Goal: Task Accomplishment & Management: Complete application form

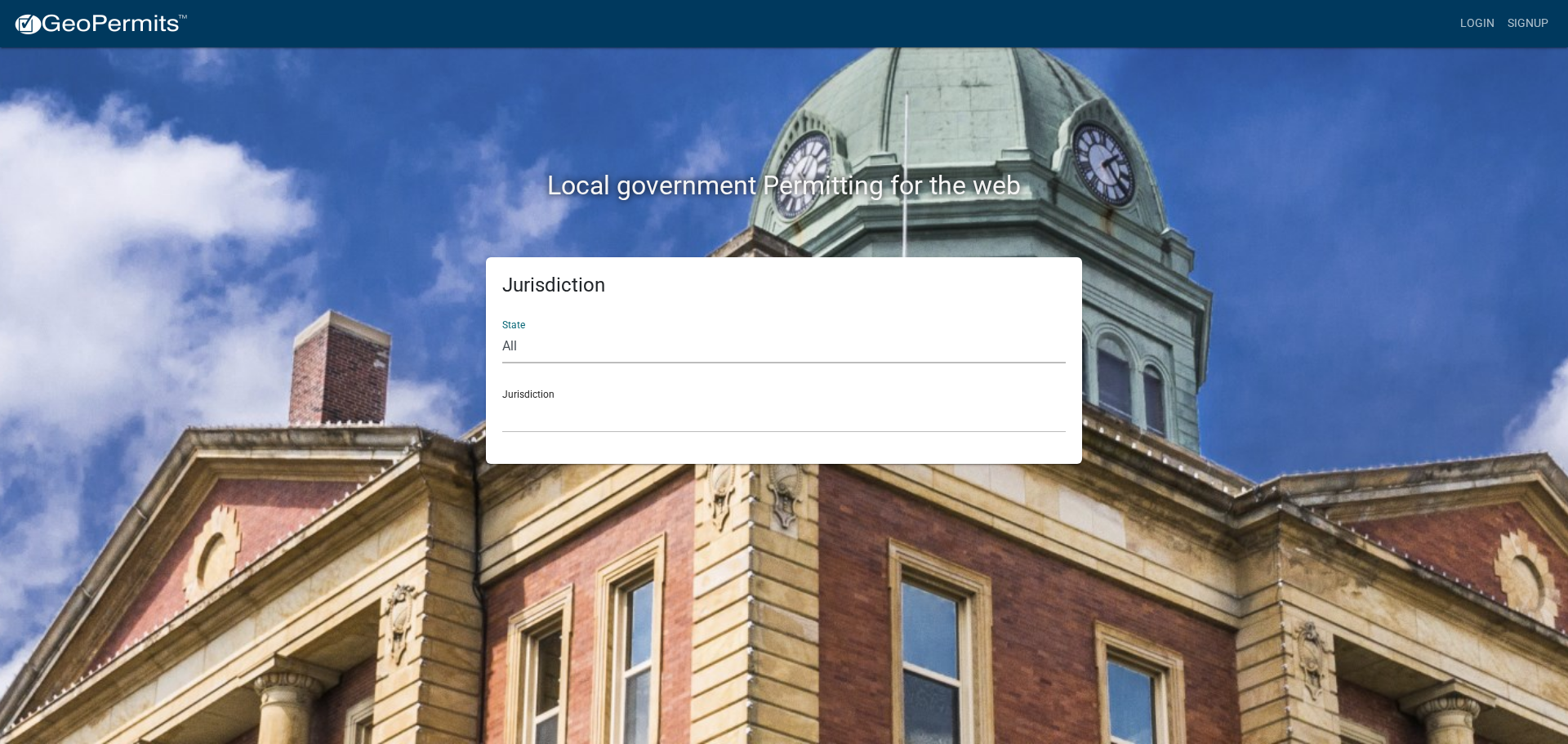
click at [557, 345] on select "All [US_STATE] [US_STATE] [US_STATE] [US_STATE] [US_STATE] [US_STATE] [US_STATE…" at bounding box center [783, 346] width 563 height 33
select select "[US_STATE]"
click at [502, 330] on select "All [US_STATE] [US_STATE] [US_STATE] [US_STATE] [US_STATE] [US_STATE] [US_STATE…" at bounding box center [783, 346] width 563 height 33
click at [547, 393] on div "Jurisdiction City of [GEOGRAPHIC_DATA], [US_STATE] City of [GEOGRAPHIC_DATA], […" at bounding box center [783, 404] width 563 height 57
click at [586, 384] on div "Jurisdiction City of [GEOGRAPHIC_DATA], [US_STATE] City of [GEOGRAPHIC_DATA], […" at bounding box center [783, 404] width 563 height 57
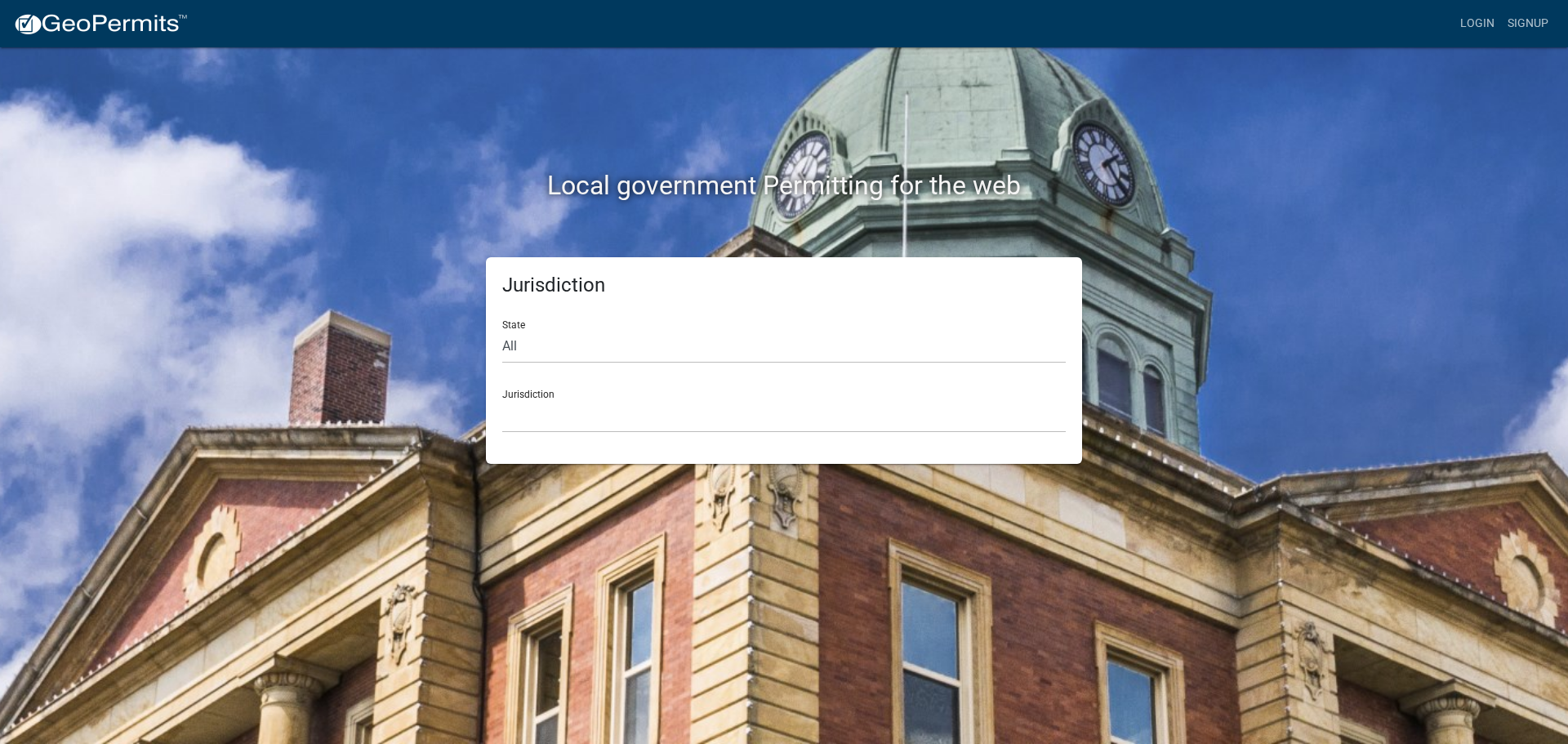
click at [533, 391] on div "Jurisdiction City of [GEOGRAPHIC_DATA], [US_STATE] City of [GEOGRAPHIC_DATA], […" at bounding box center [783, 404] width 563 height 57
click at [543, 413] on select "City of [GEOGRAPHIC_DATA], [US_STATE] City of [GEOGRAPHIC_DATA], [US_STATE] Cit…" at bounding box center [783, 416] width 563 height 33
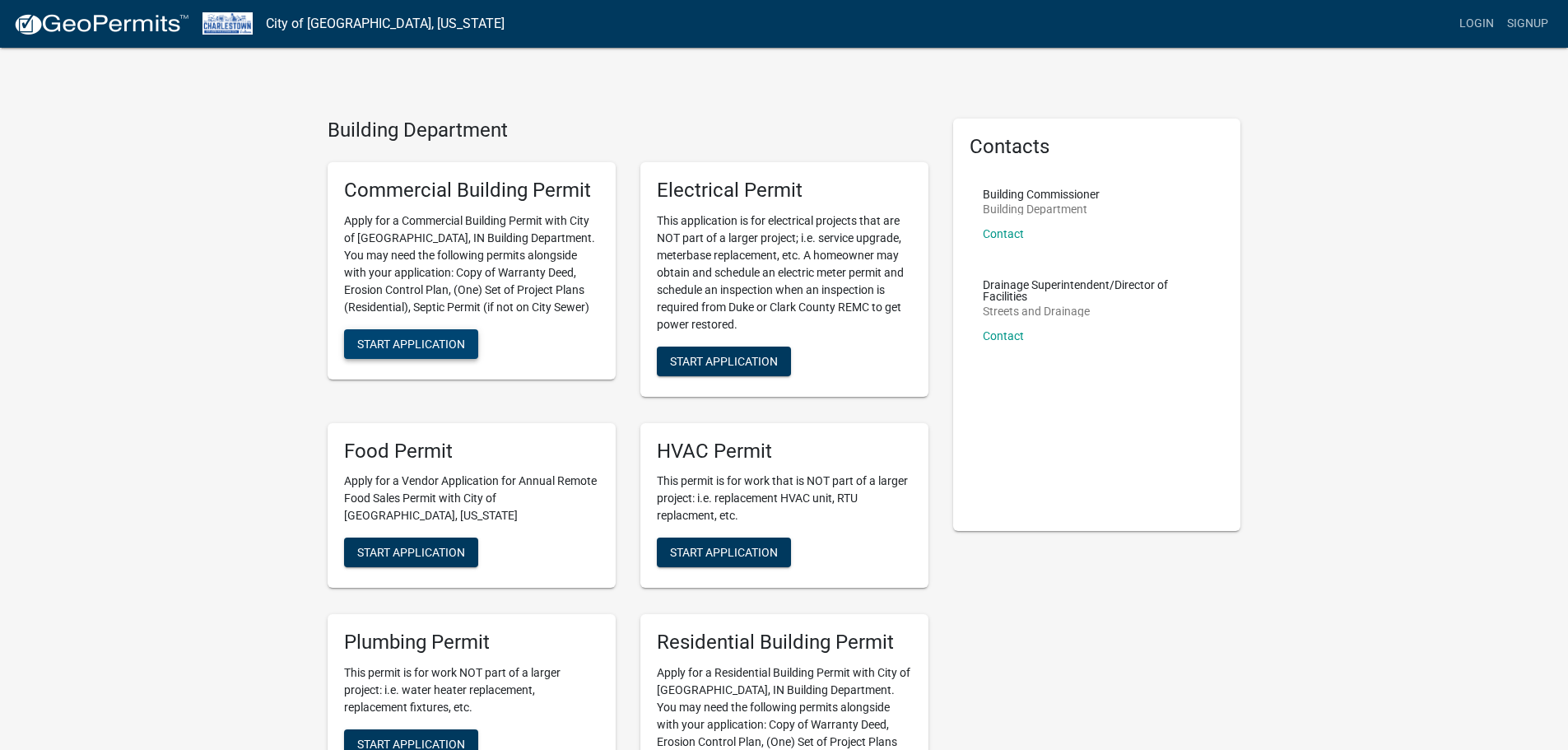
click at [390, 346] on span "Start Application" at bounding box center [411, 343] width 108 height 13
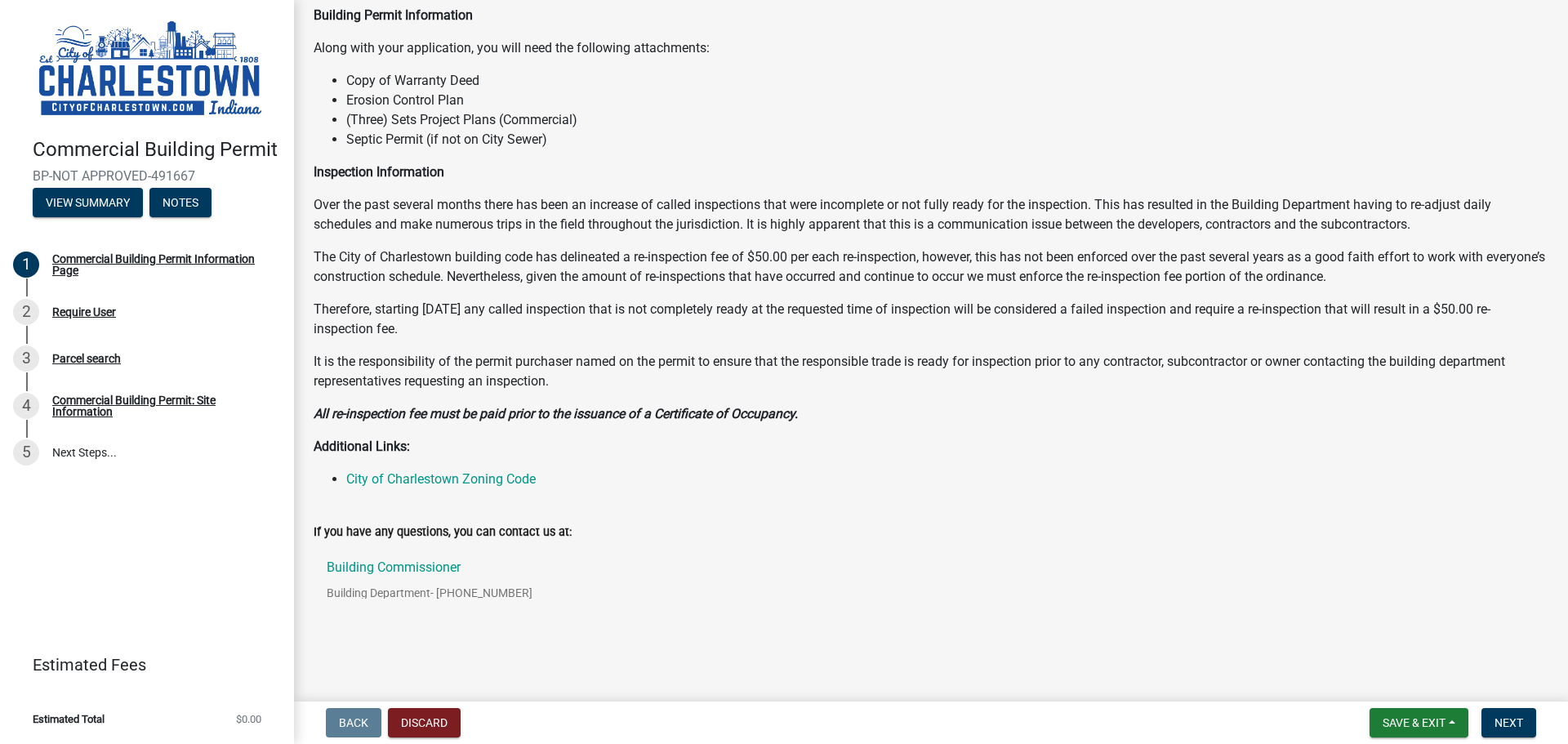
scroll to position [129, 0]
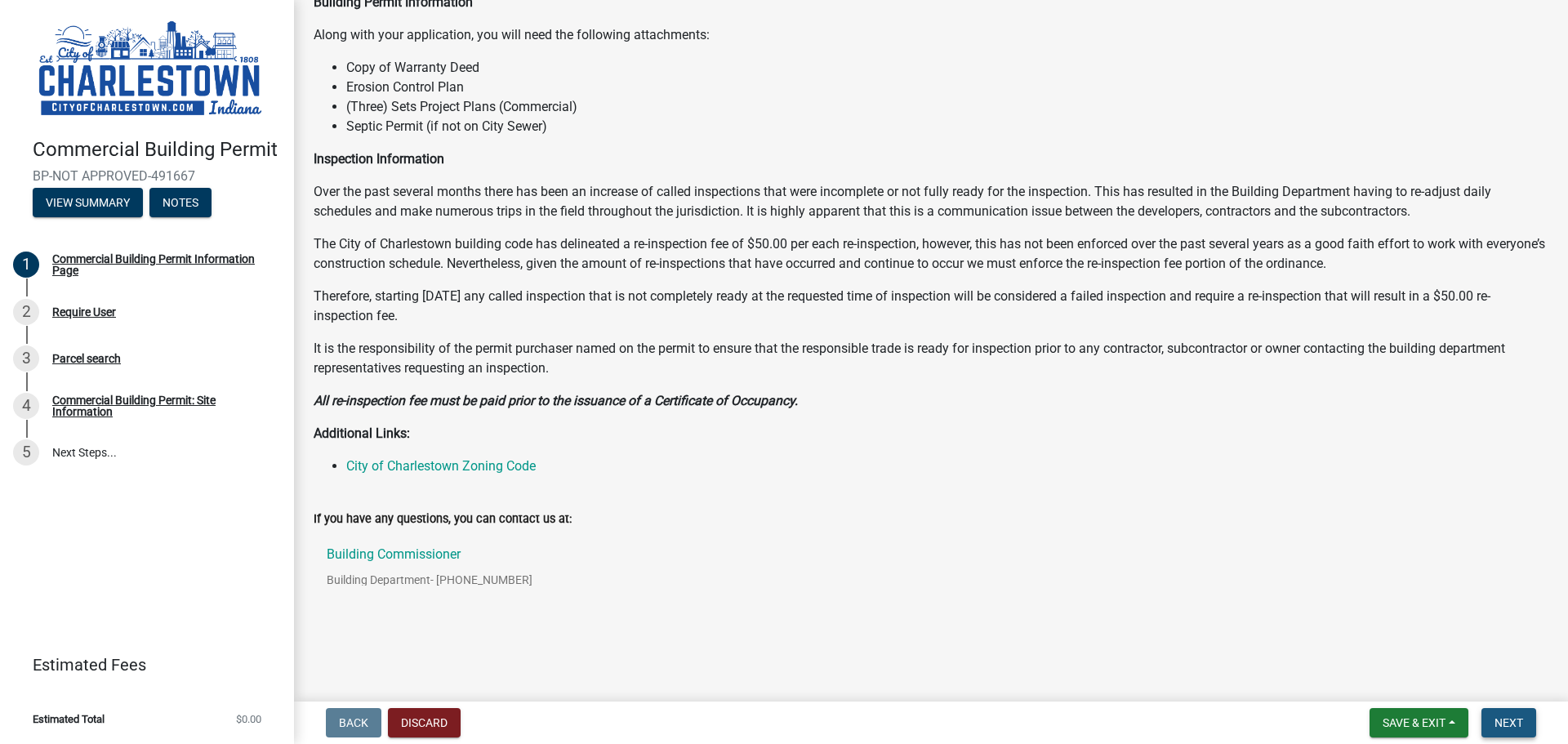
click at [1523, 722] on span "Next" at bounding box center [1508, 722] width 28 height 13
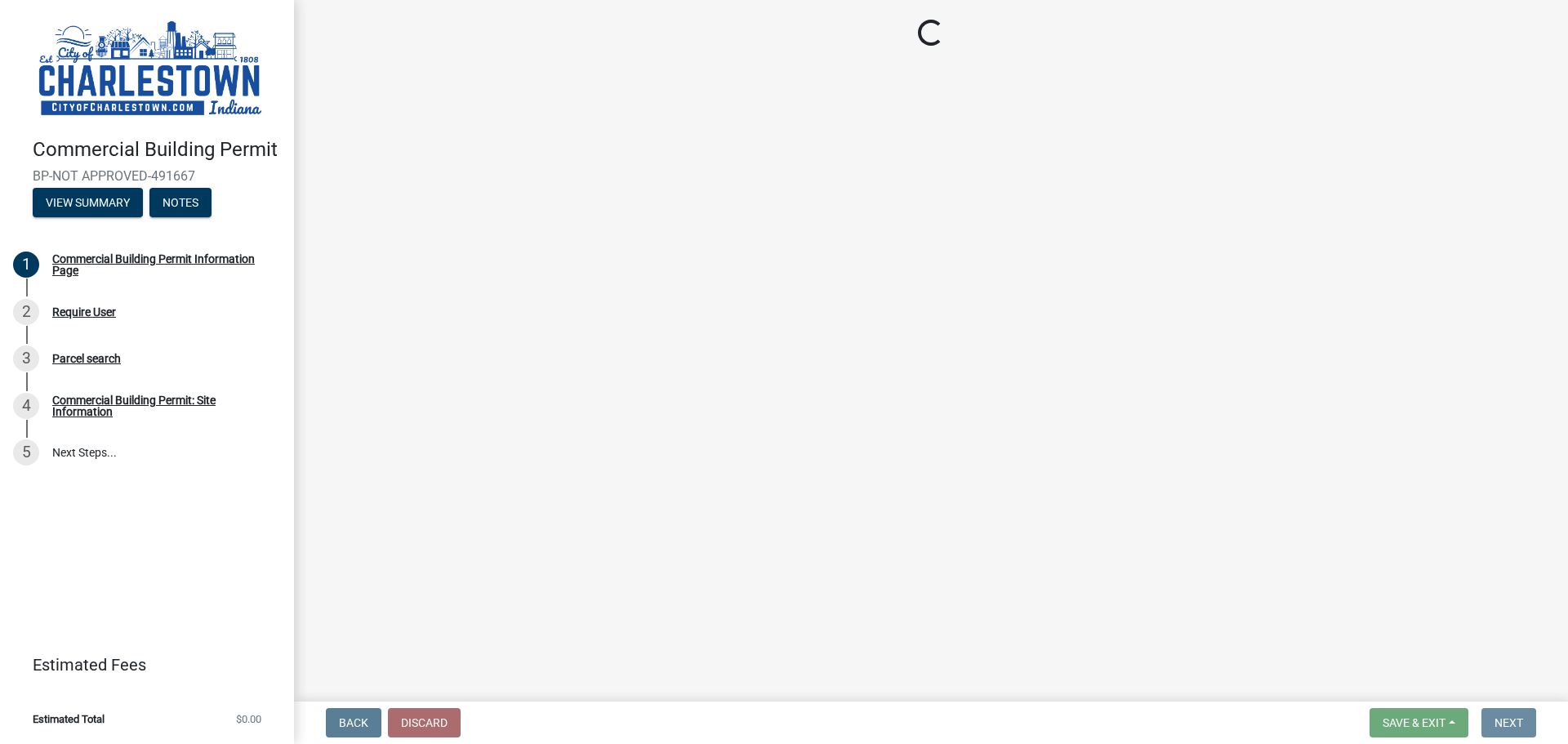
scroll to position [0, 0]
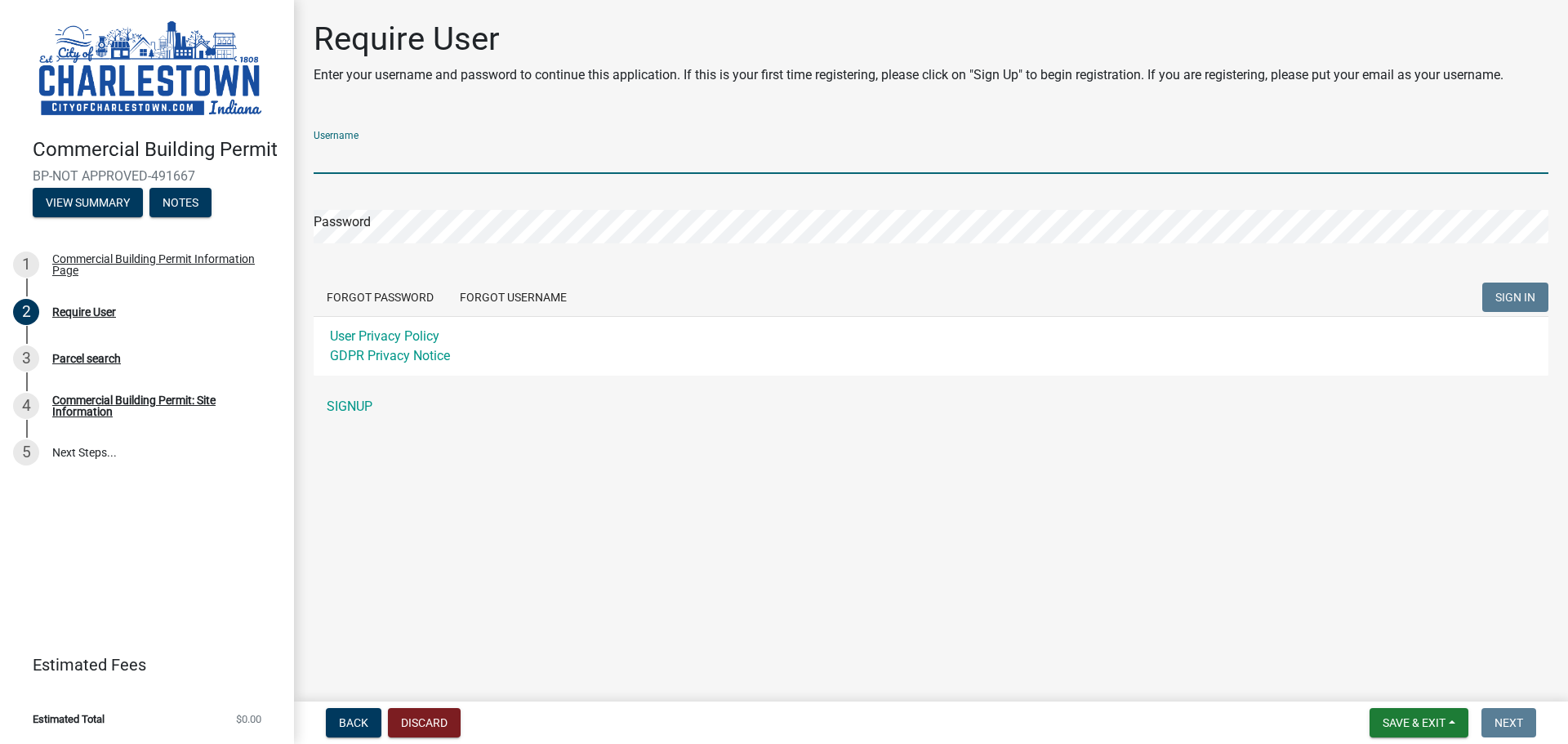
click at [375, 156] on input "Username" at bounding box center [930, 157] width 1234 height 33
type input "Jking"
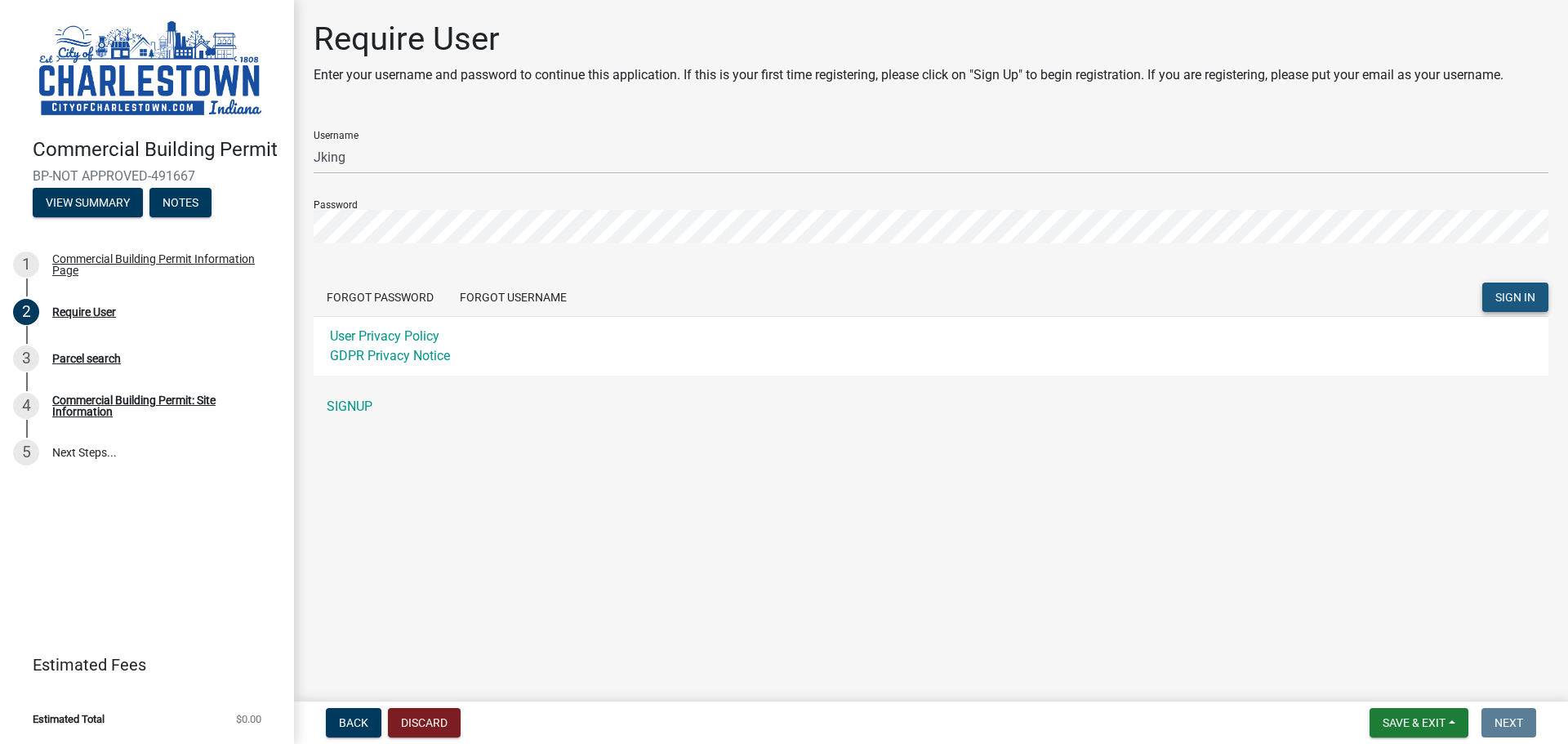
click at [1535, 294] on button "SIGN IN" at bounding box center [1515, 296] width 66 height 29
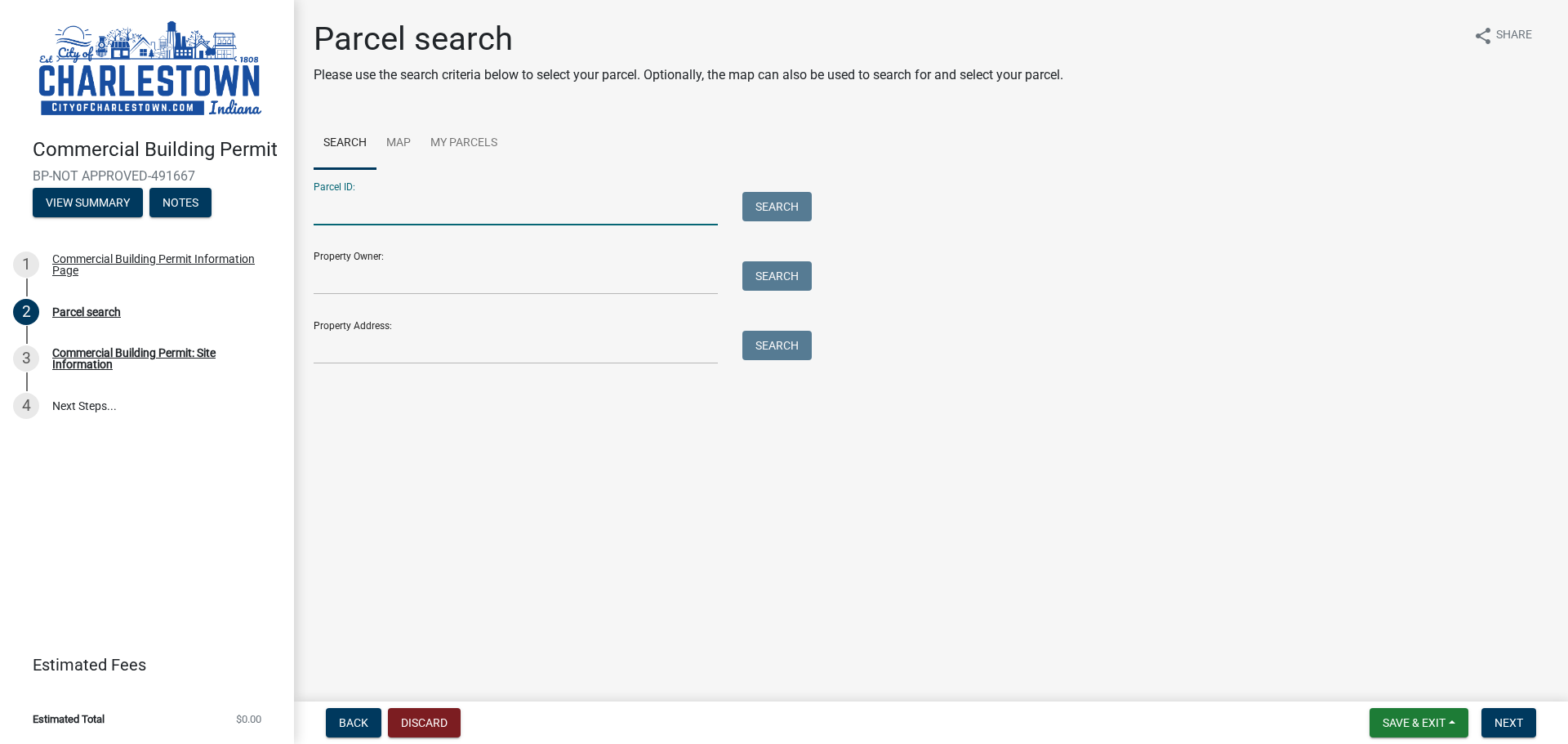
click at [374, 196] on input "Parcel ID:" at bounding box center [516, 209] width 404 height 33
click at [319, 207] on input "Parcel ID:" at bounding box center [516, 209] width 404 height 33
click at [467, 136] on link "My Parcels" at bounding box center [464, 143] width 87 height 52
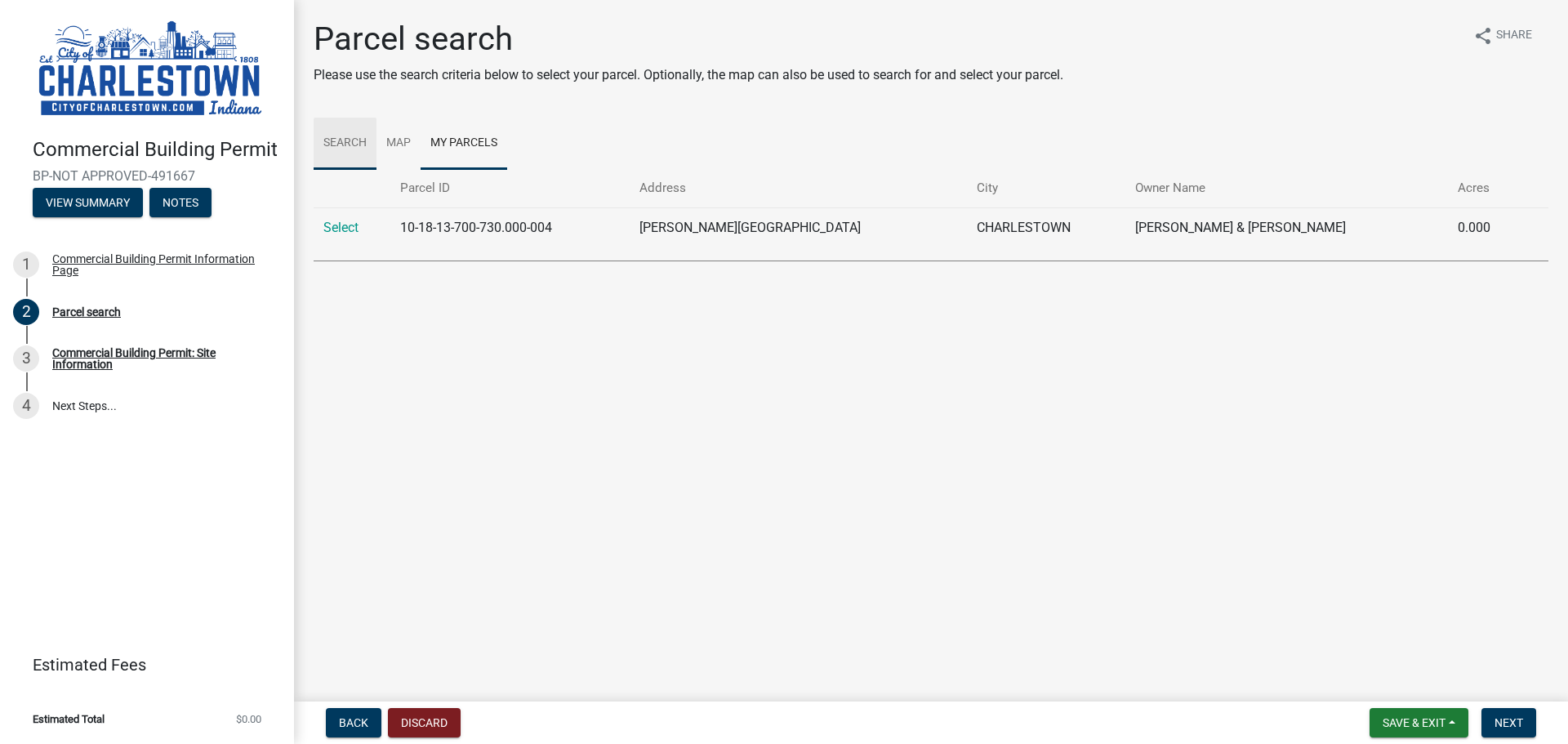
click at [347, 144] on link "Search" at bounding box center [345, 143] width 63 height 52
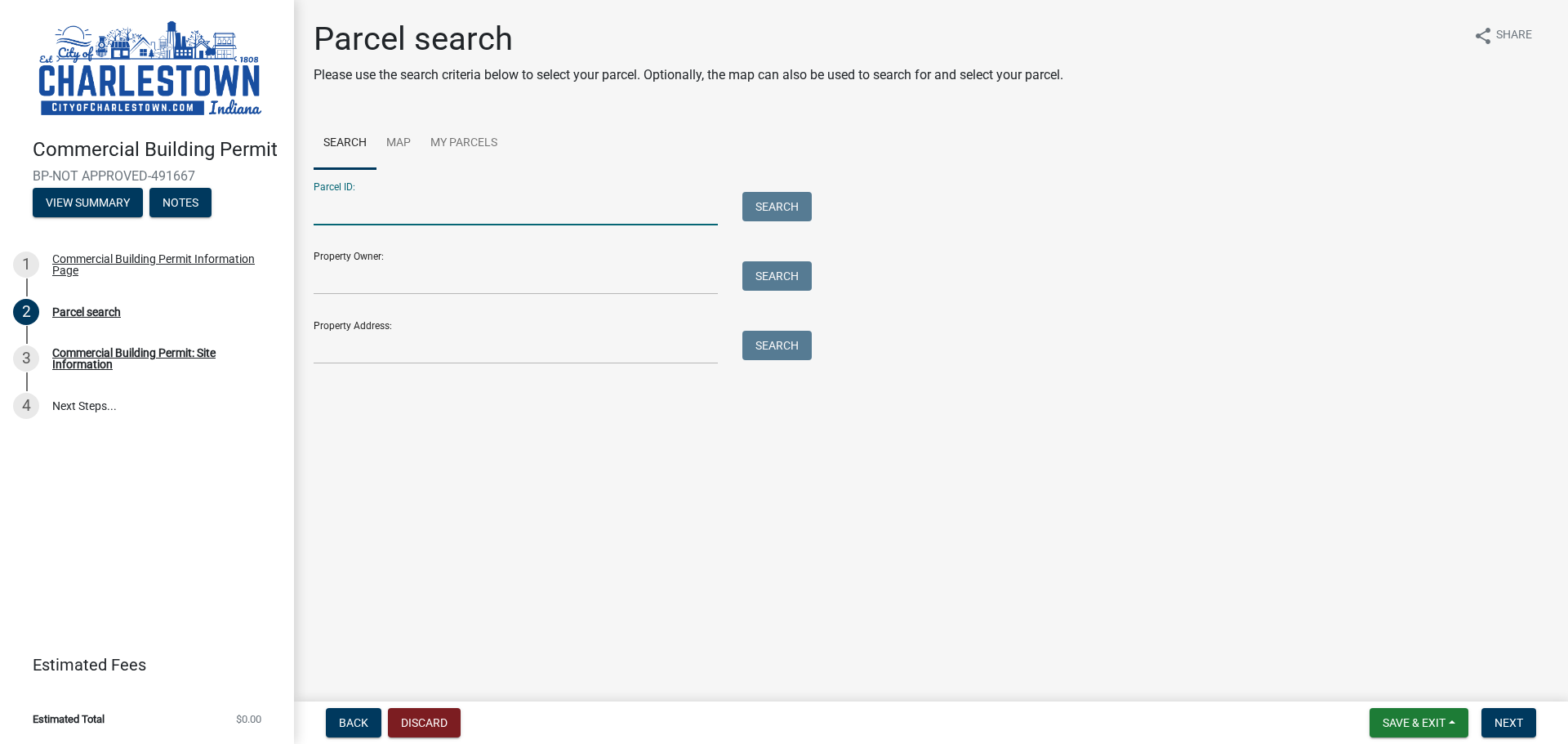
click at [397, 196] on input "Parcel ID:" at bounding box center [516, 209] width 404 height 33
click at [397, 335] on input "Property Address:" at bounding box center [516, 347] width 404 height 33
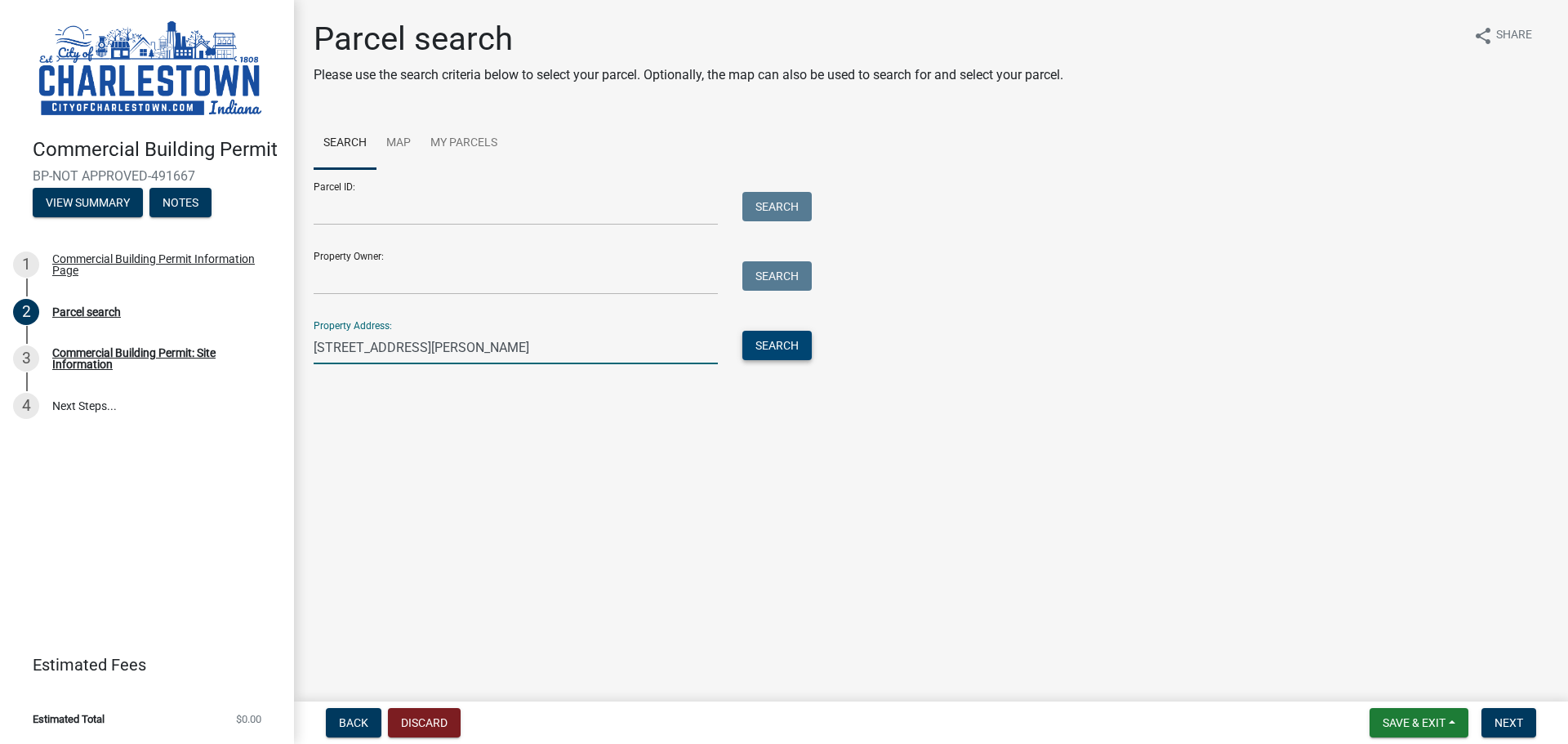
type input "[STREET_ADDRESS][PERSON_NAME]"
click at [769, 343] on button "Search" at bounding box center [777, 345] width 69 height 29
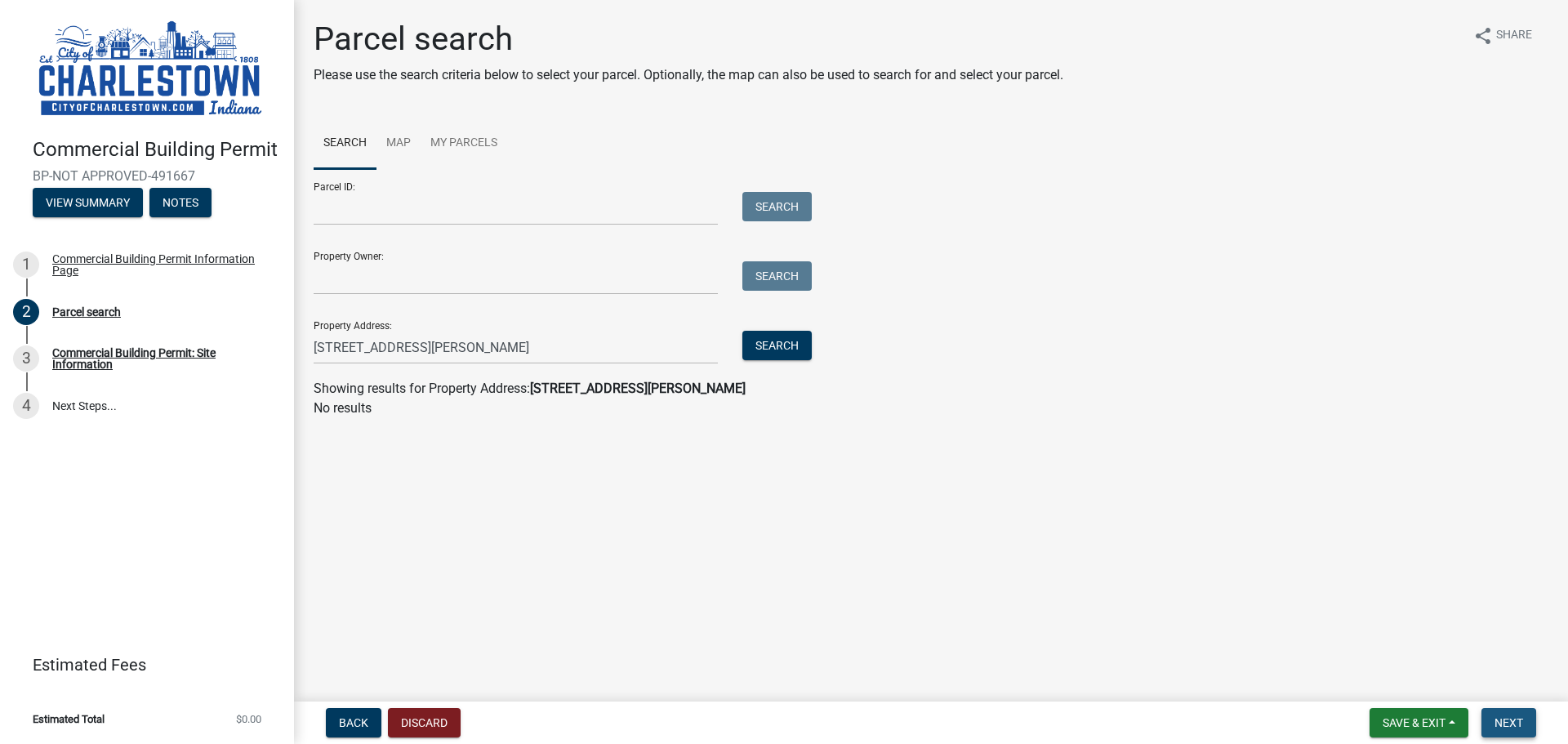
click at [1511, 723] on span "Next" at bounding box center [1508, 722] width 28 height 13
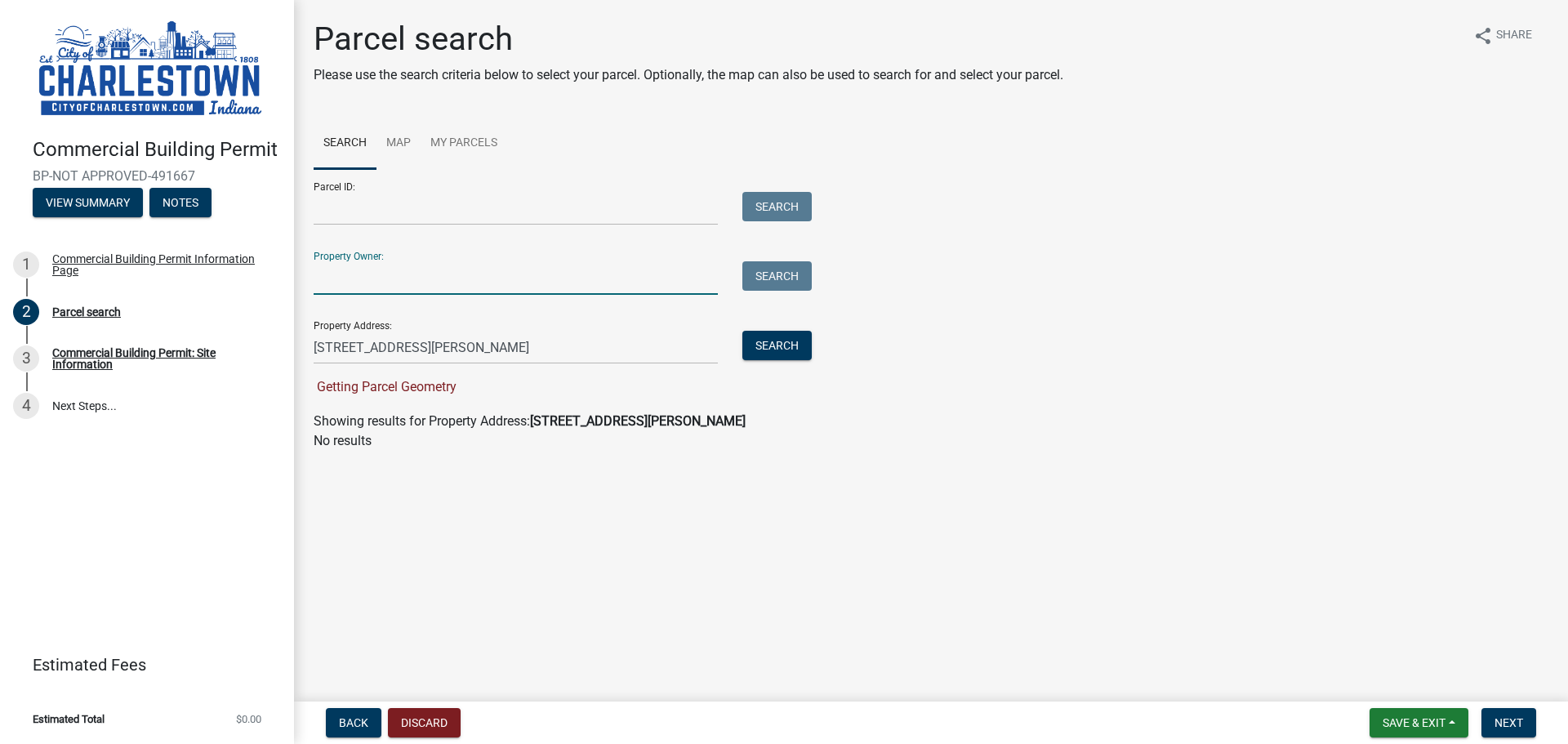
click at [318, 265] on input "Property Owner:" at bounding box center [516, 278] width 404 height 33
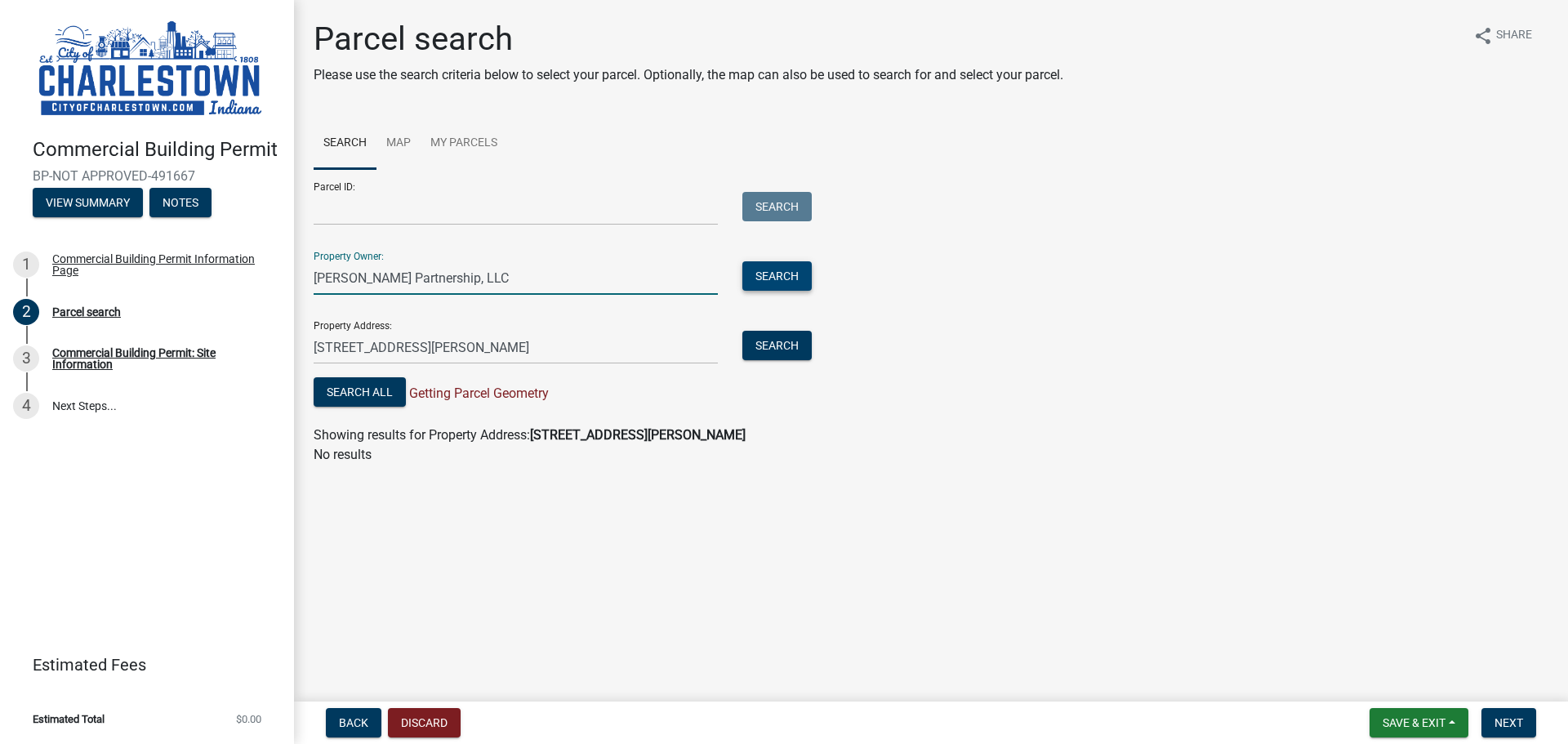
type input "[PERSON_NAME] Partnership, LLC"
click at [764, 272] on button "Search" at bounding box center [777, 275] width 69 height 29
click at [365, 210] on input "Parcel ID:" at bounding box center [516, 209] width 404 height 33
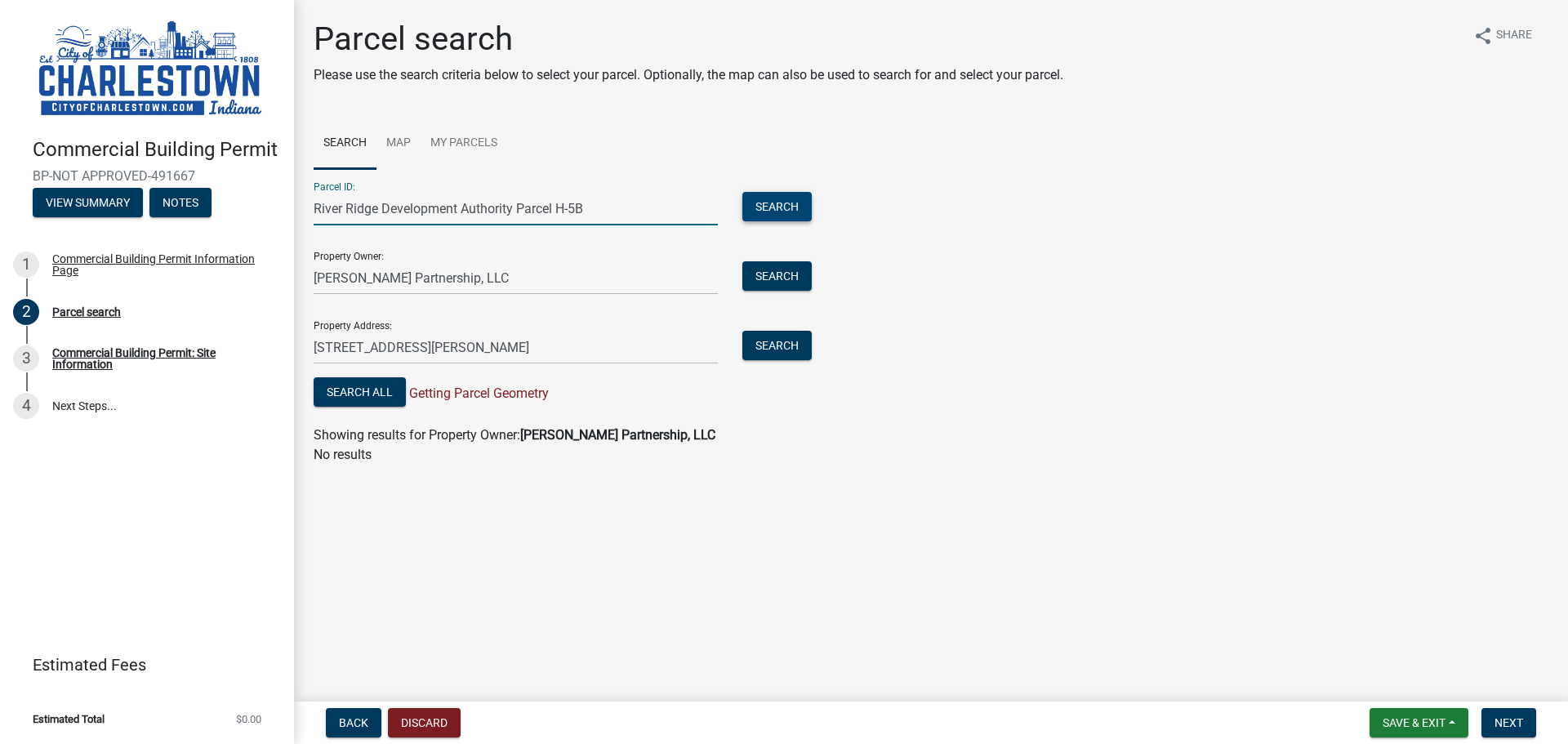
type input "River Ridge Development Authority Parcel H-5B"
click at [782, 201] on button "Search" at bounding box center [777, 206] width 69 height 29
click at [627, 434] on strong "River Ridge Development Authority Parcel H-5B" at bounding box center [618, 434] width 270 height 16
click at [350, 393] on button "Search All" at bounding box center [360, 391] width 92 height 29
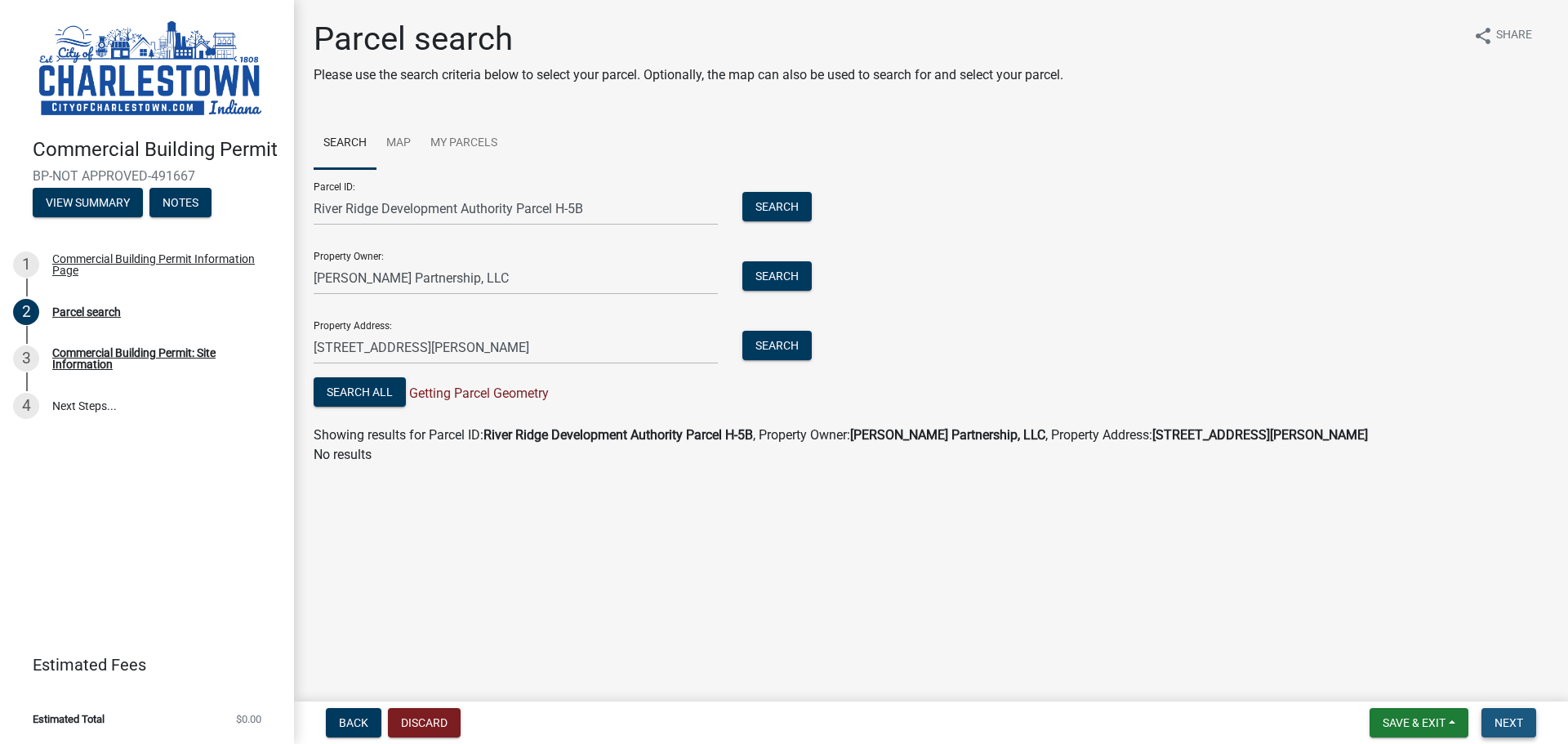
click at [1511, 727] on span "Next" at bounding box center [1508, 722] width 28 height 13
click at [429, 722] on button "Discard" at bounding box center [424, 722] width 72 height 29
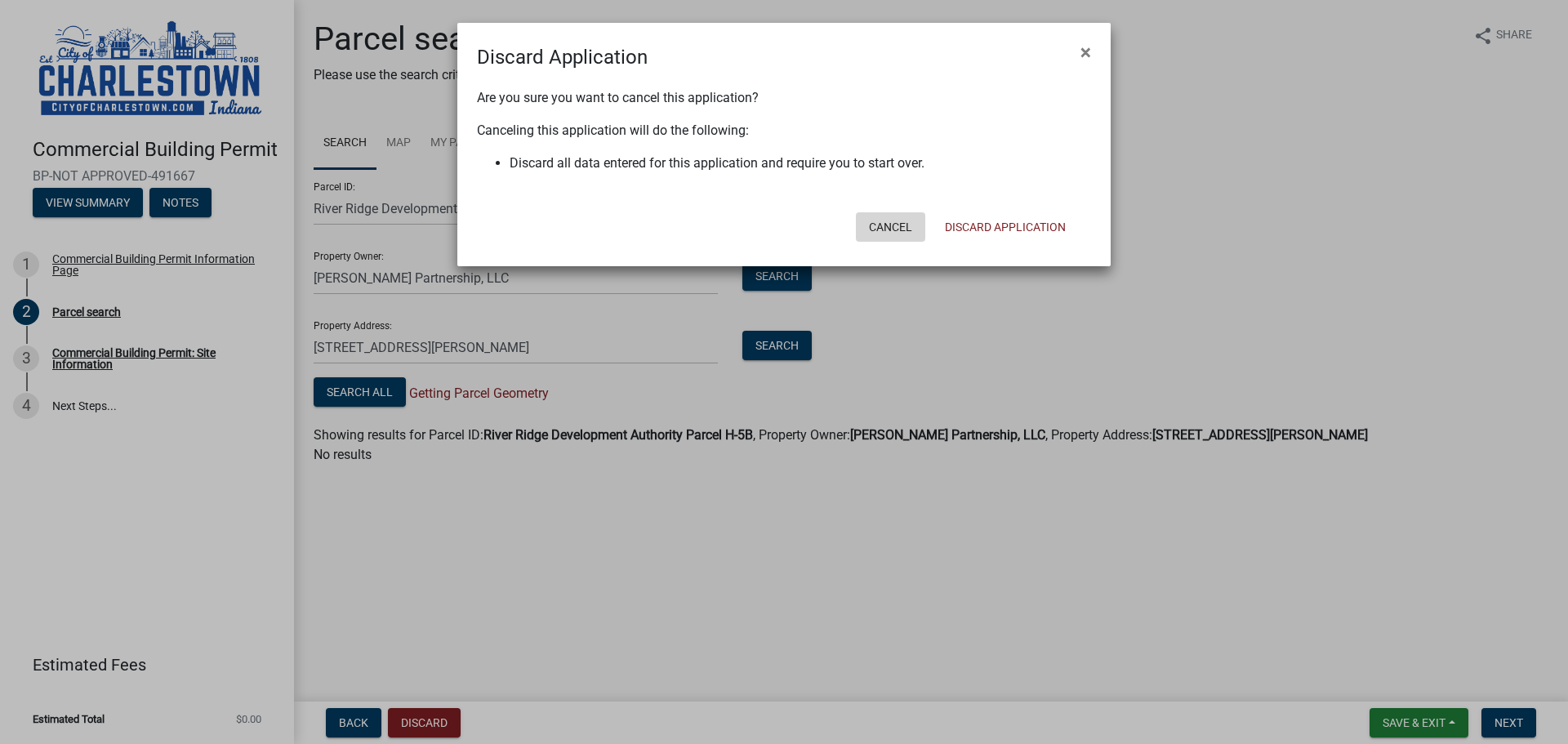
click at [882, 227] on button "Cancel" at bounding box center [890, 226] width 69 height 29
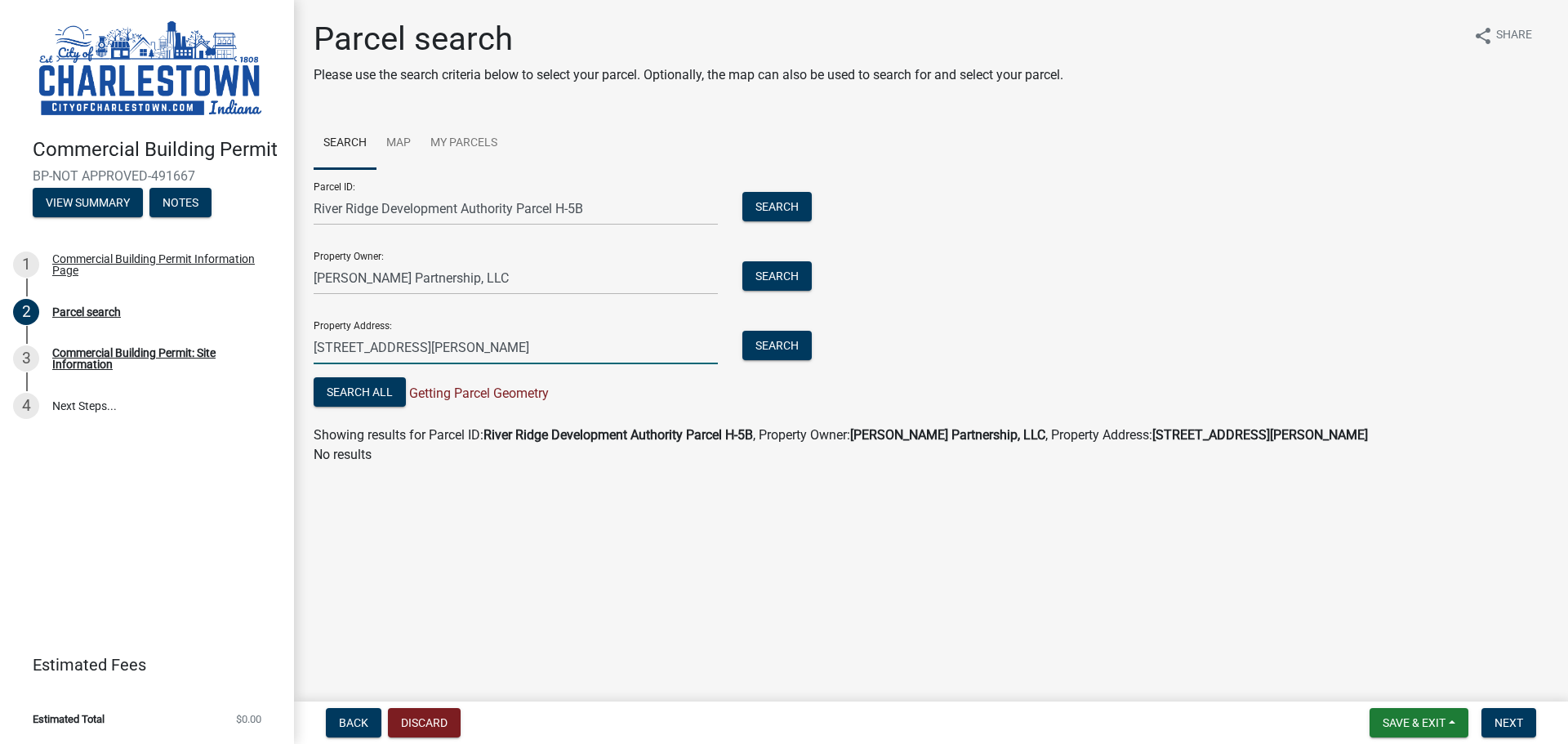
click at [473, 348] on input "[STREET_ADDRESS][PERSON_NAME]" at bounding box center [516, 347] width 404 height 33
type input "3"
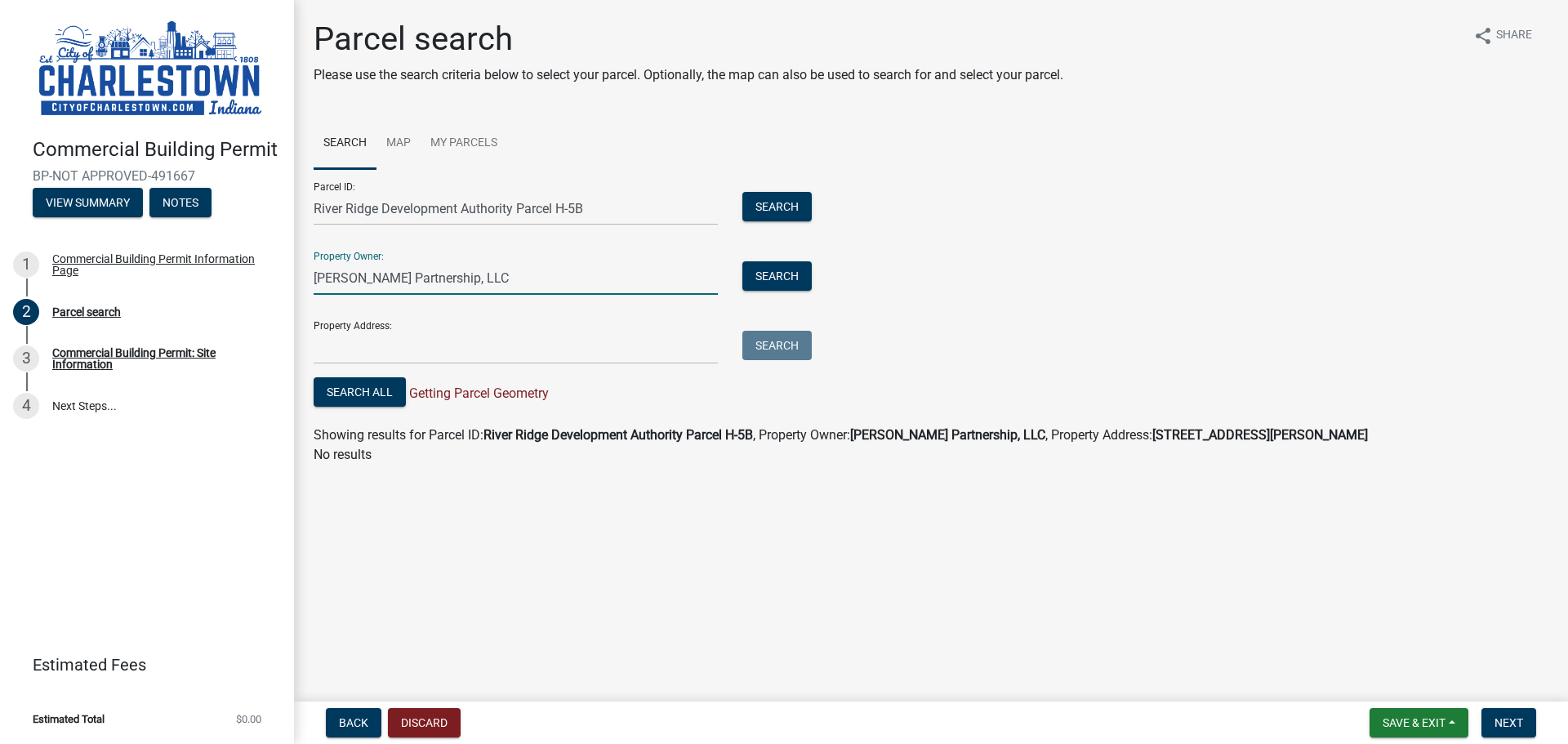
click at [460, 271] on input "[PERSON_NAME] Partnership, LLC" at bounding box center [516, 278] width 404 height 33
type input "F"
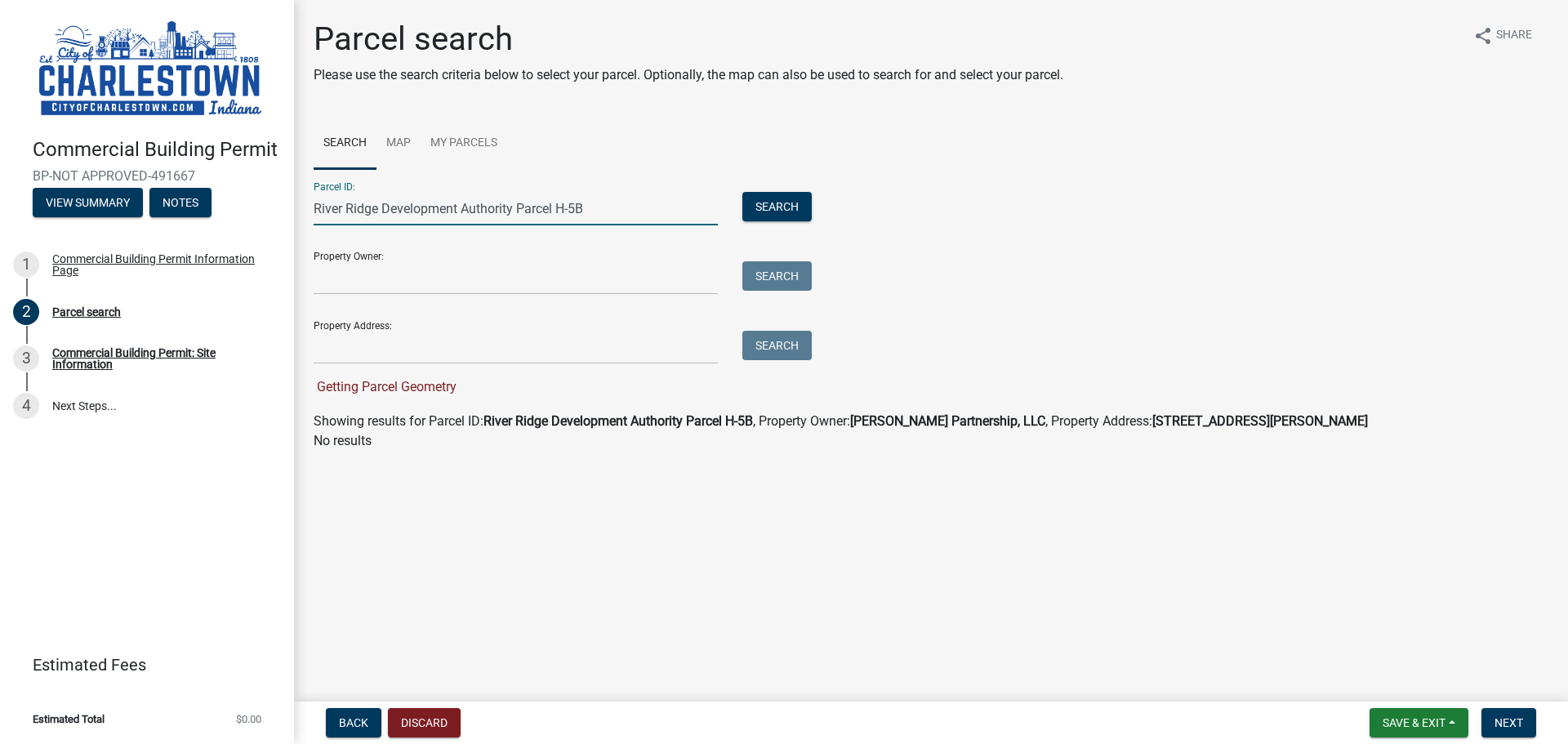
click at [593, 201] on input "River Ridge Development Authority Parcel H-5B" at bounding box center [516, 209] width 404 height 33
type input "R"
